Goal: Information Seeking & Learning: Learn about a topic

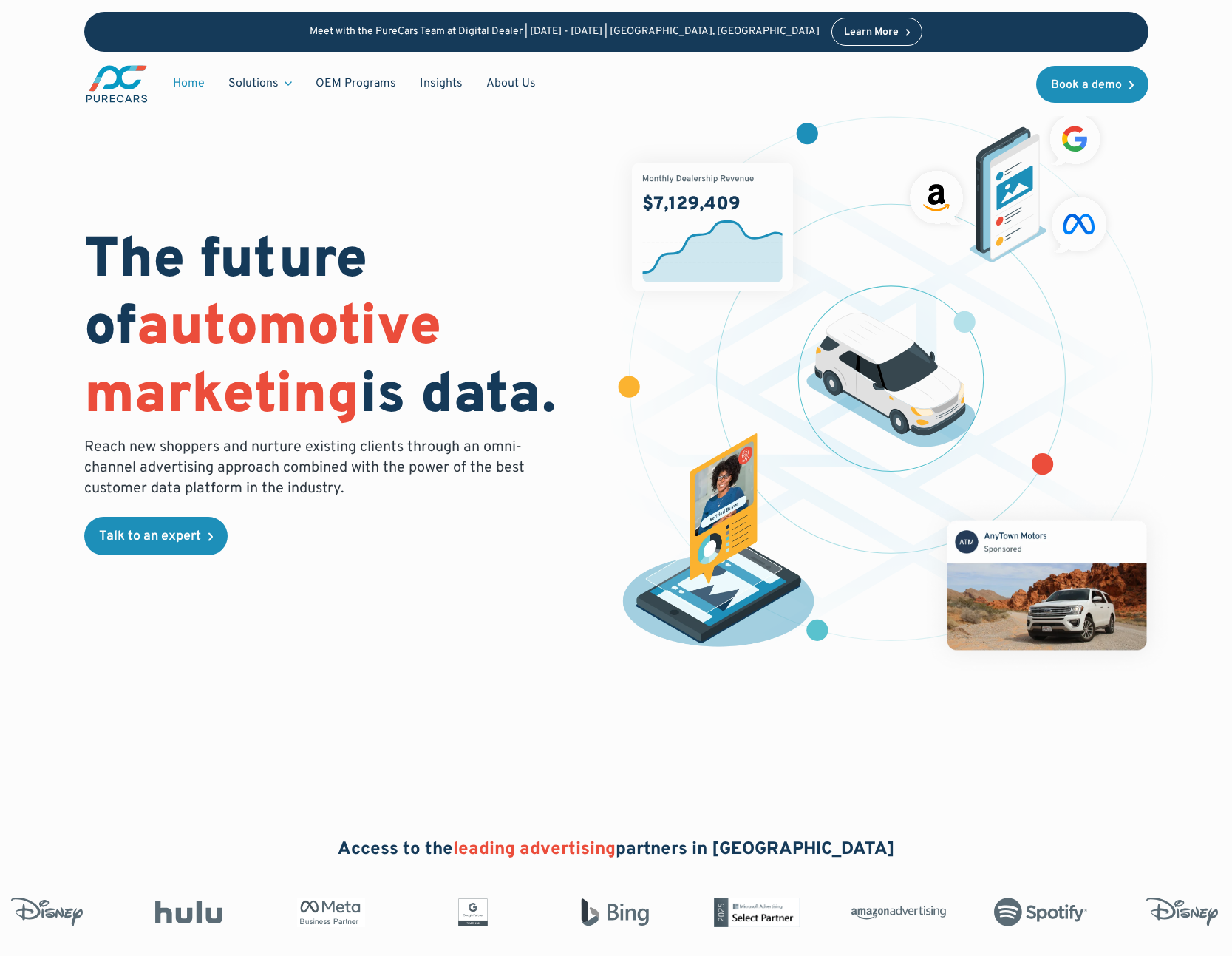
click at [324, 173] on div "The future of automotive marketing is data. Reach new shoppers and nurture exis…" at bounding box center [616, 385] width 1064 height 582
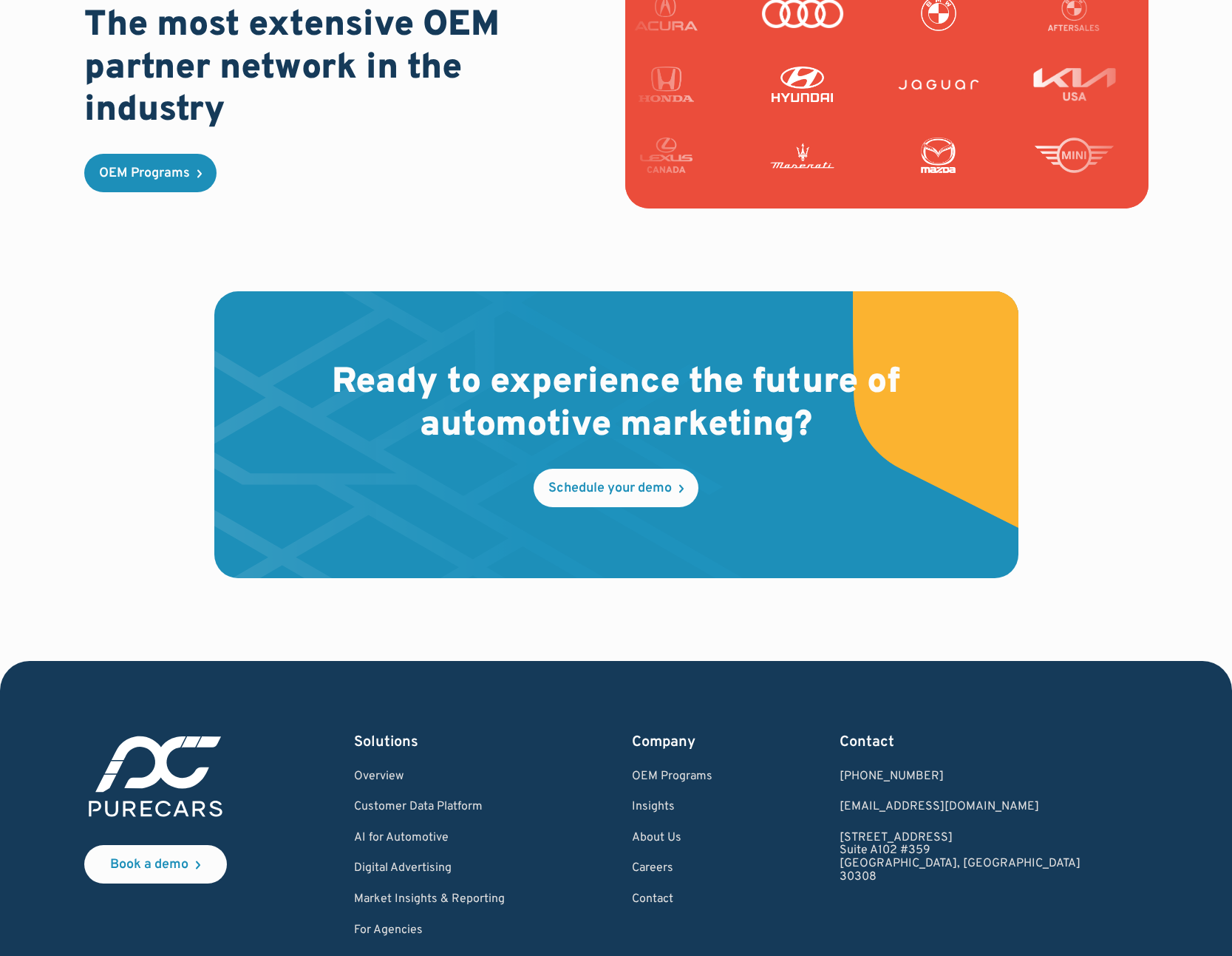
scroll to position [4212, 0]
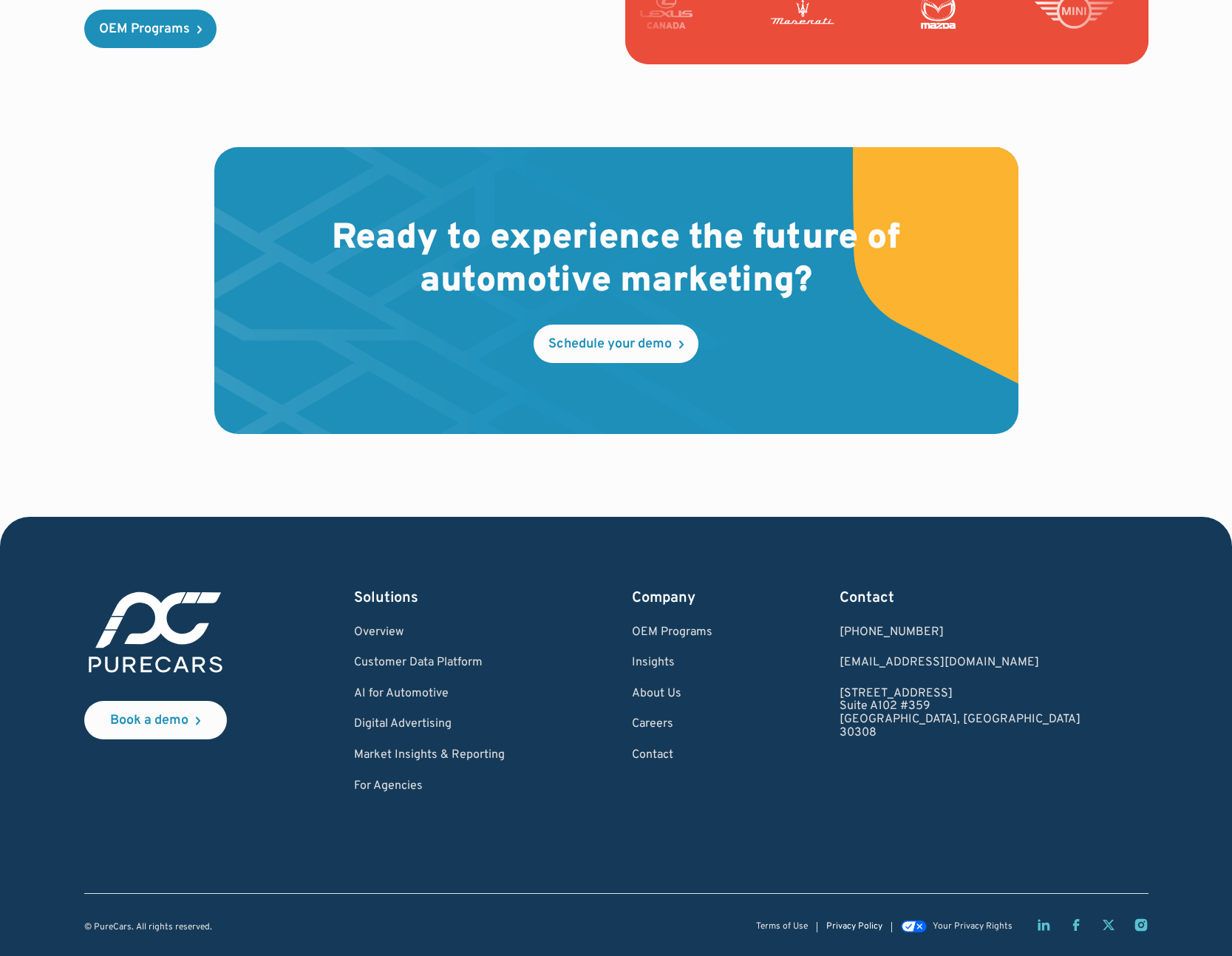
click at [857, 924] on link "Privacy Policy" at bounding box center [854, 926] width 56 height 10
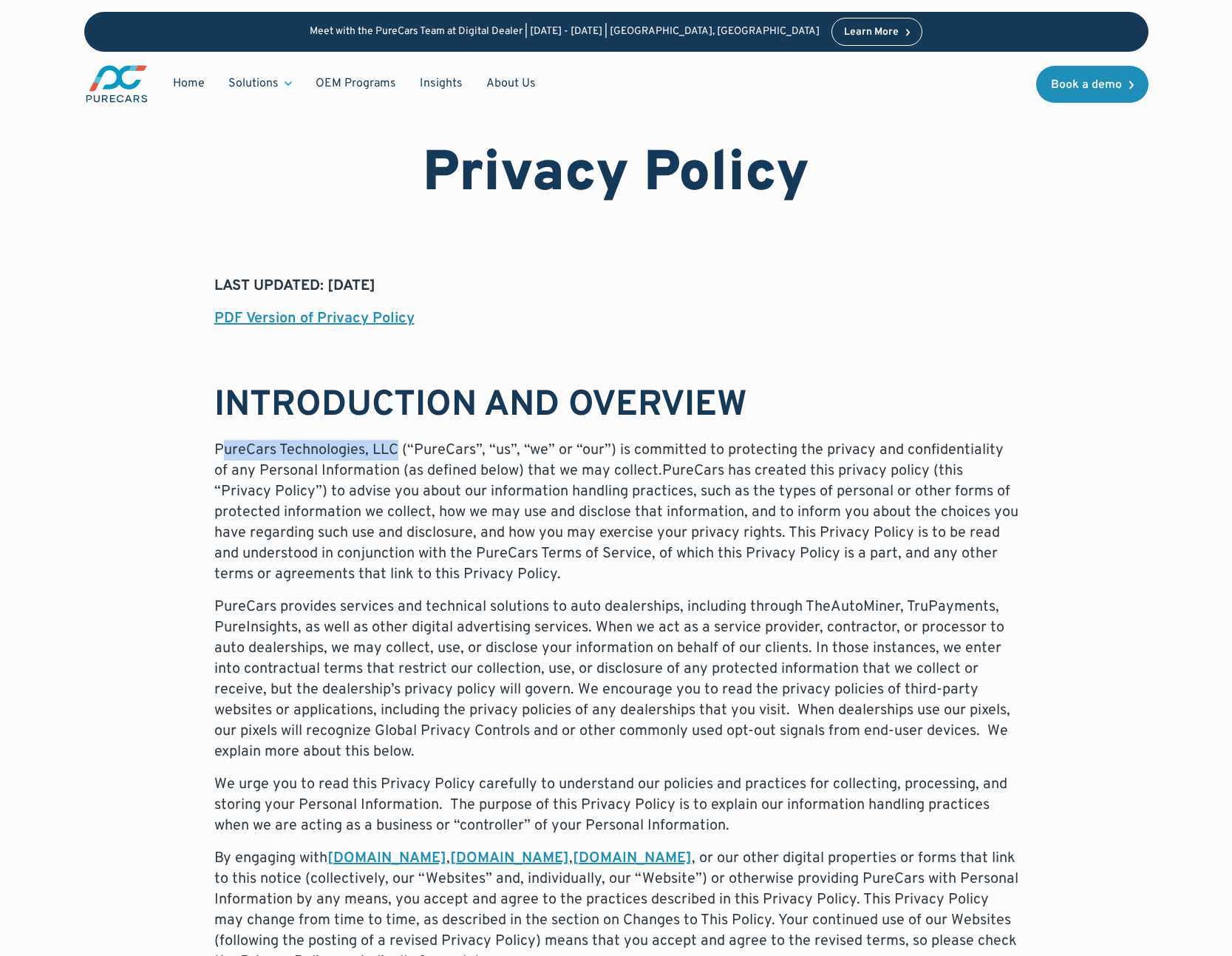
drag, startPoint x: 395, startPoint y: 447, endPoint x: 218, endPoint y: 448, distance: 177.0
click at [218, 448] on p "PureCars Technologies, LLC (“PureCars”, “us”, “we” or “our”) is committed to pr…" at bounding box center [616, 512] width 804 height 145
drag, startPoint x: 397, startPoint y: 445, endPoint x: 215, endPoint y: 444, distance: 182.0
click at [215, 444] on p "PureCars Technologies, LLC (“PureCars”, “us”, “we” or “our”) is committed to pr…" at bounding box center [616, 512] width 804 height 145
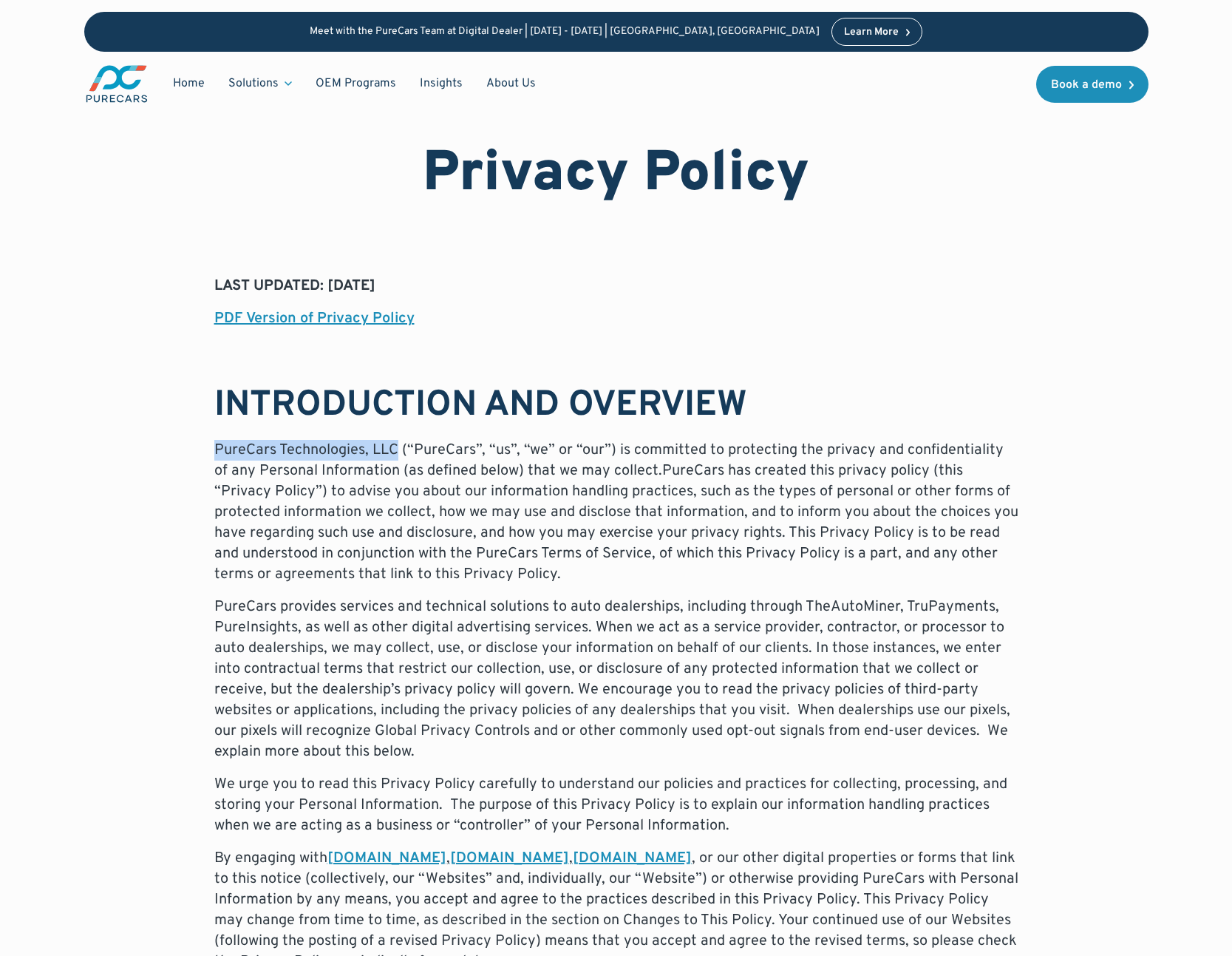
copy p "PureCars Technologies, LLC"
